Goal: Navigation & Orientation: Find specific page/section

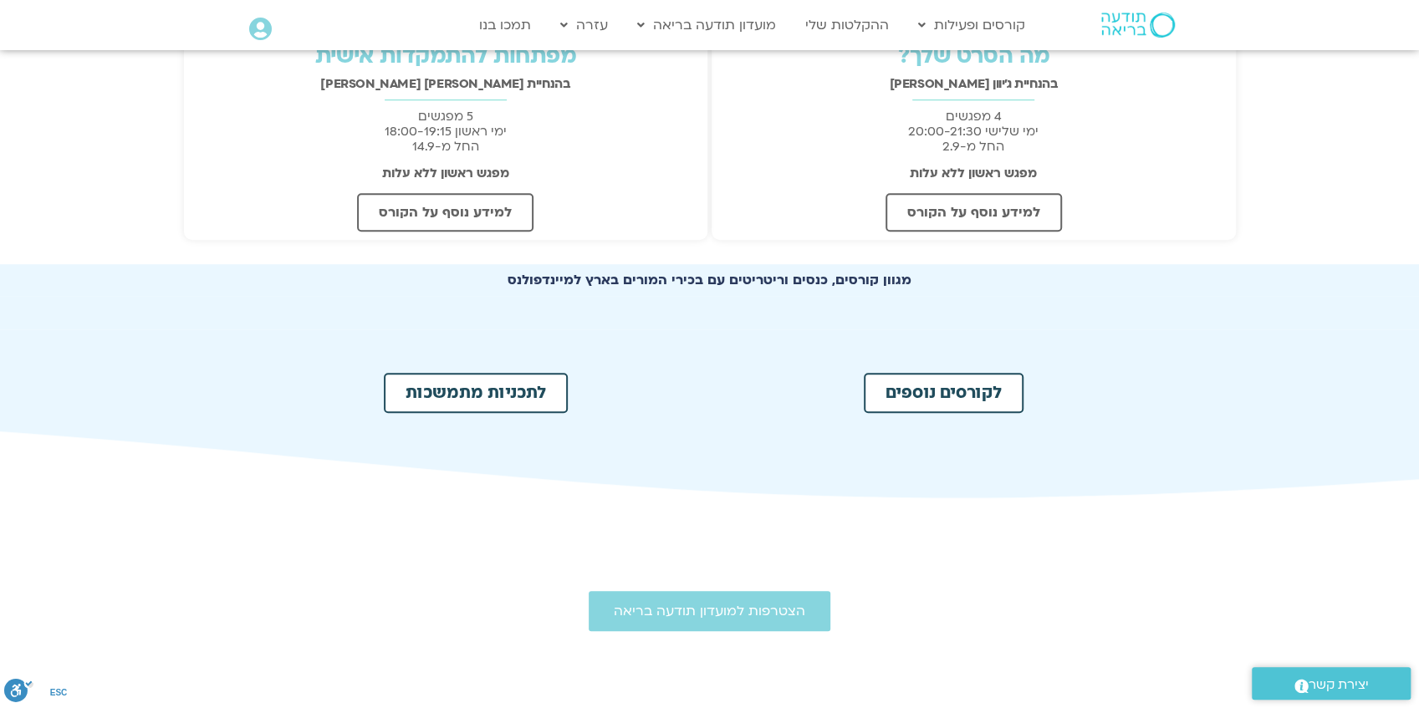
scroll to position [669, 0]
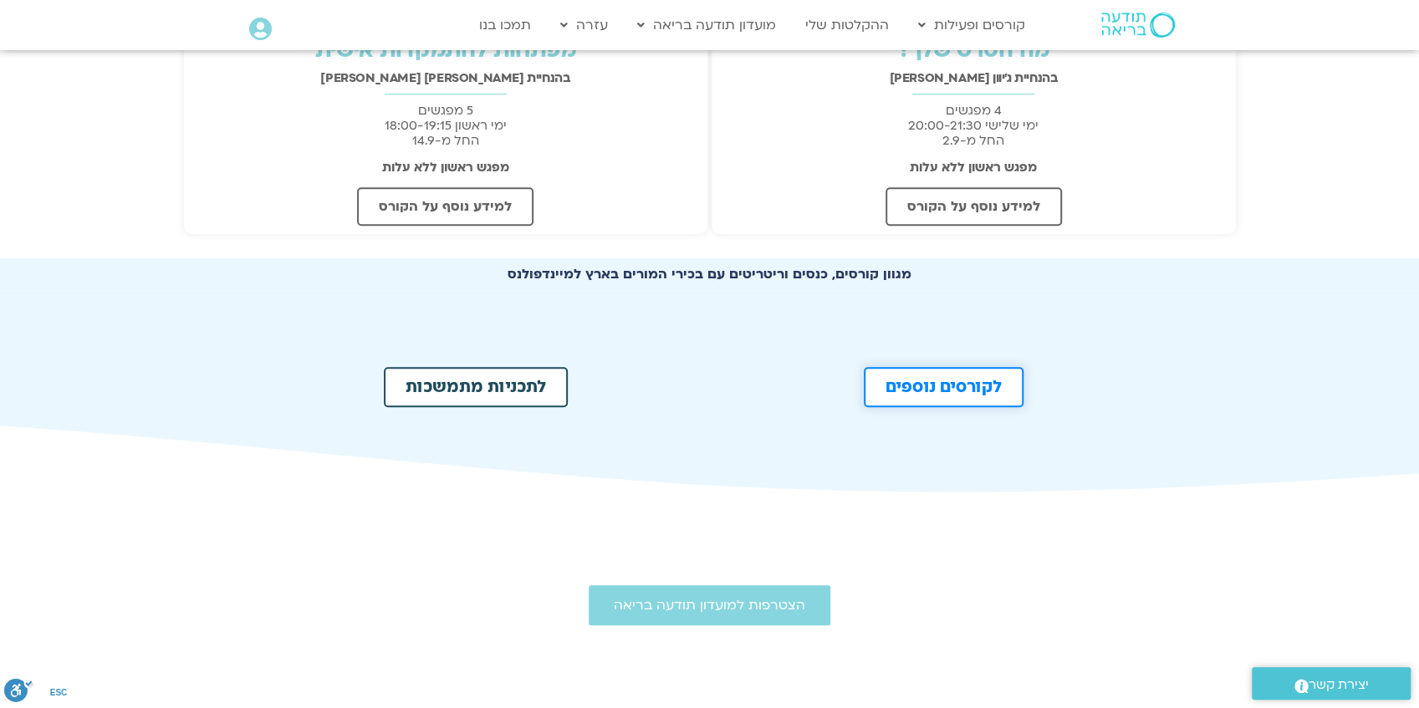
click at [923, 386] on span "לקורסים נוספים" at bounding box center [944, 387] width 116 height 17
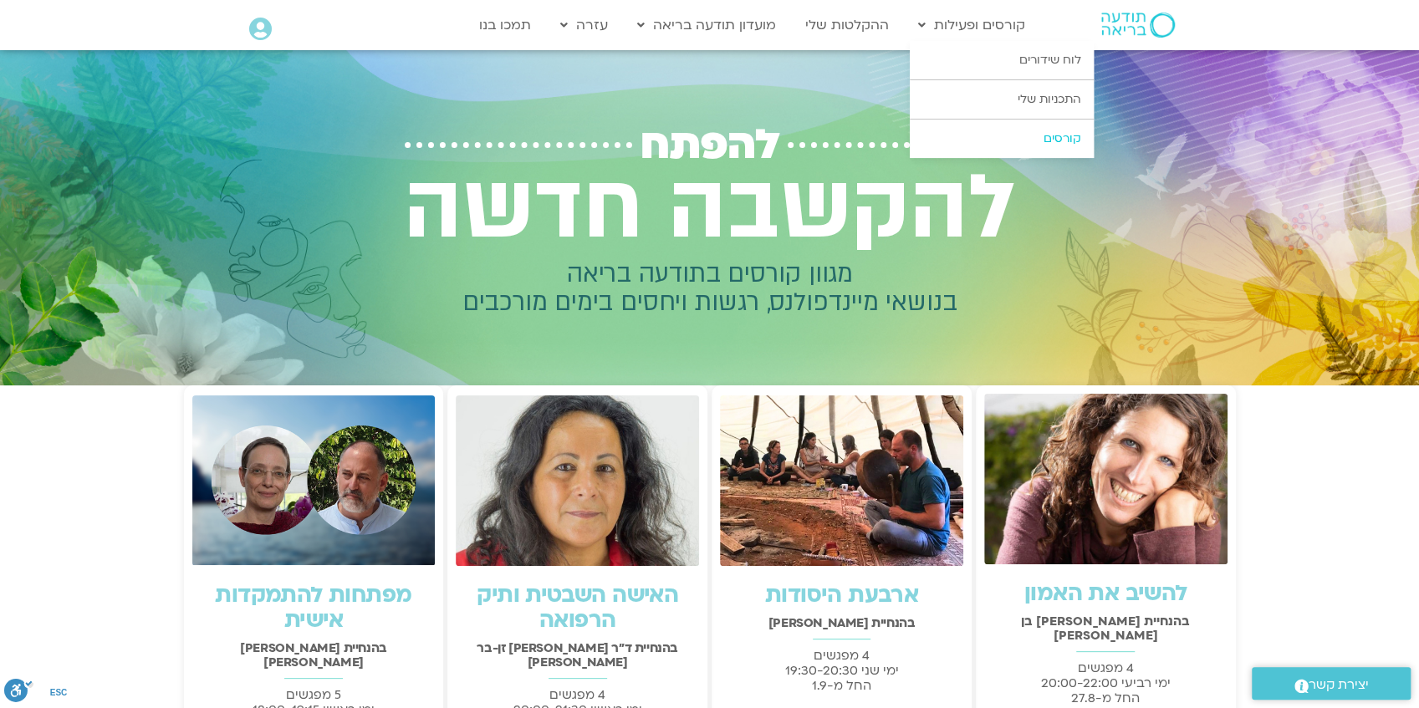
click at [1054, 139] on link "קורסים" at bounding box center [1002, 139] width 184 height 38
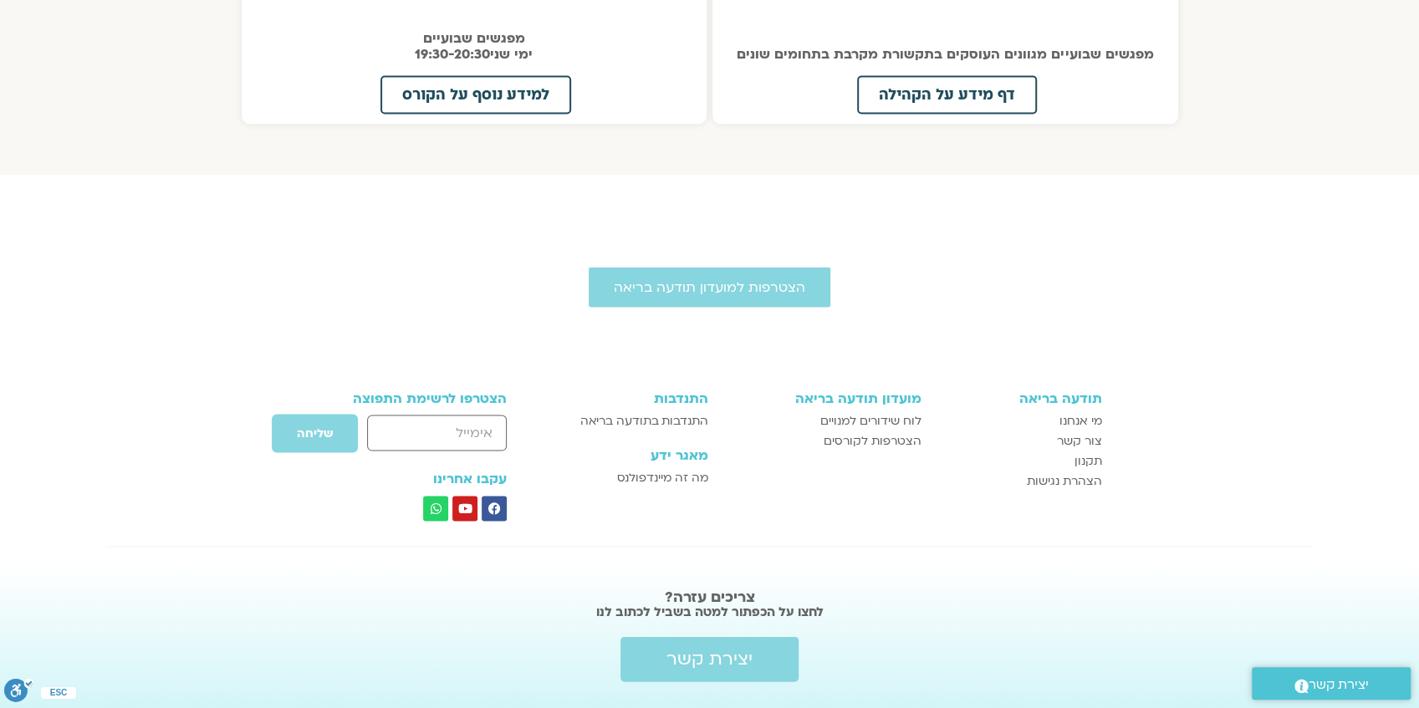
scroll to position [2088, 0]
